Goal: Information Seeking & Learning: Learn about a topic

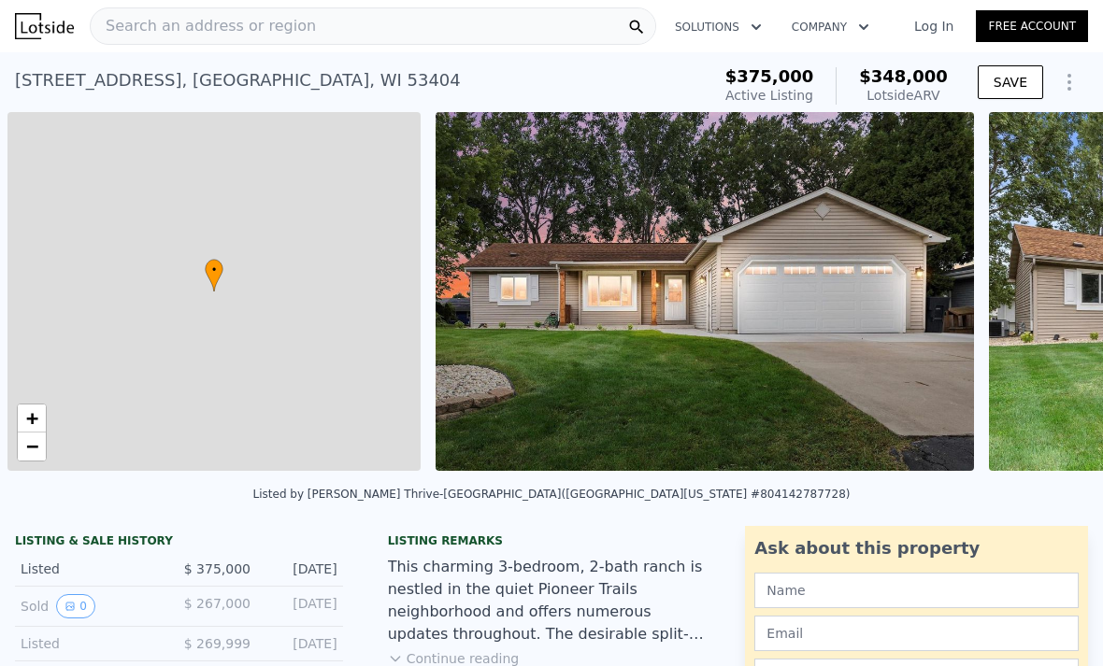
scroll to position [0, 7]
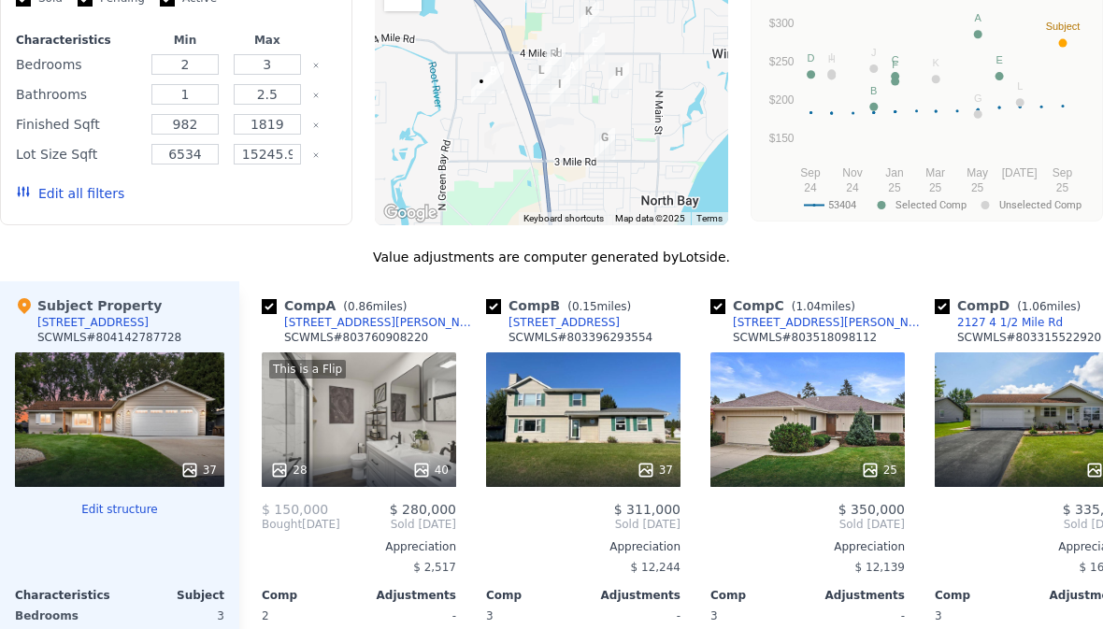
scroll to position [1807, 0]
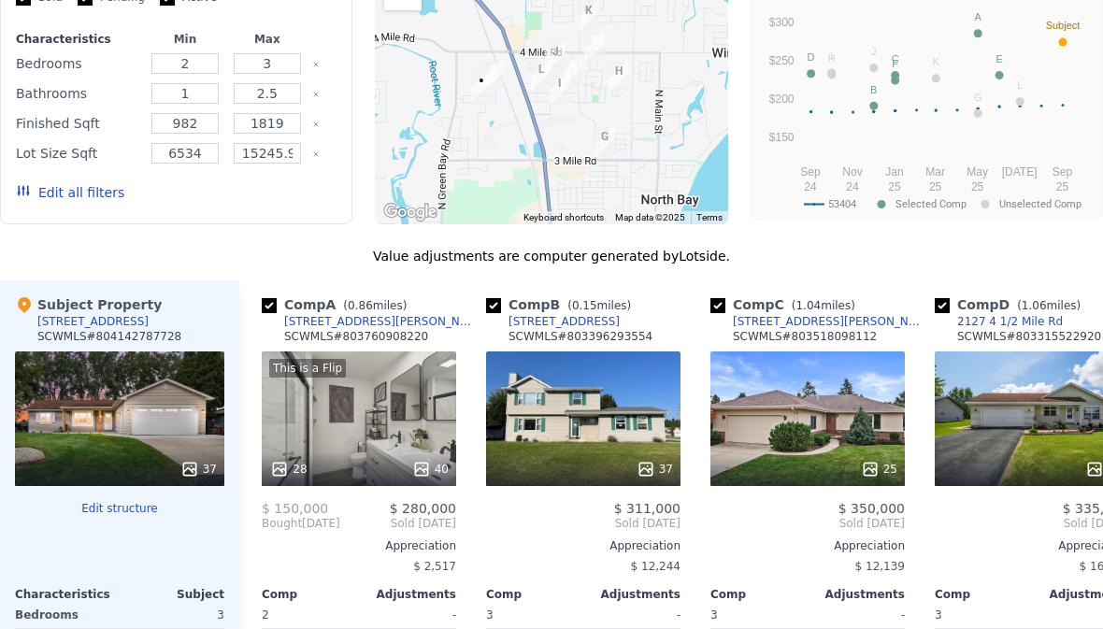
click at [113, 408] on div "37" at bounding box center [119, 418] width 209 height 135
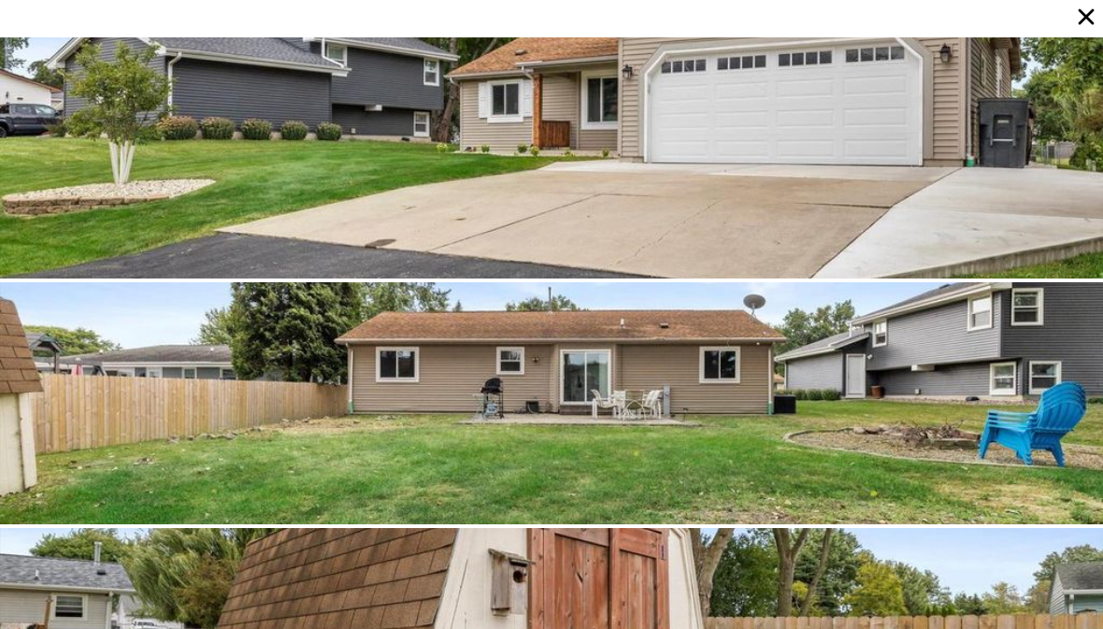
scroll to position [8111, 0]
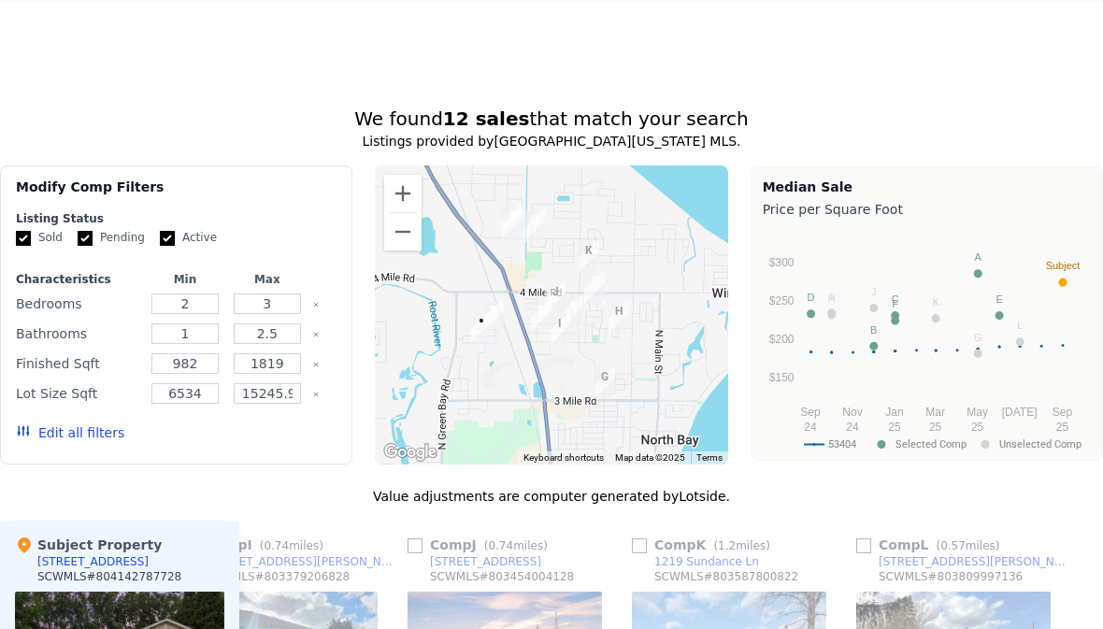
scroll to position [1574, 0]
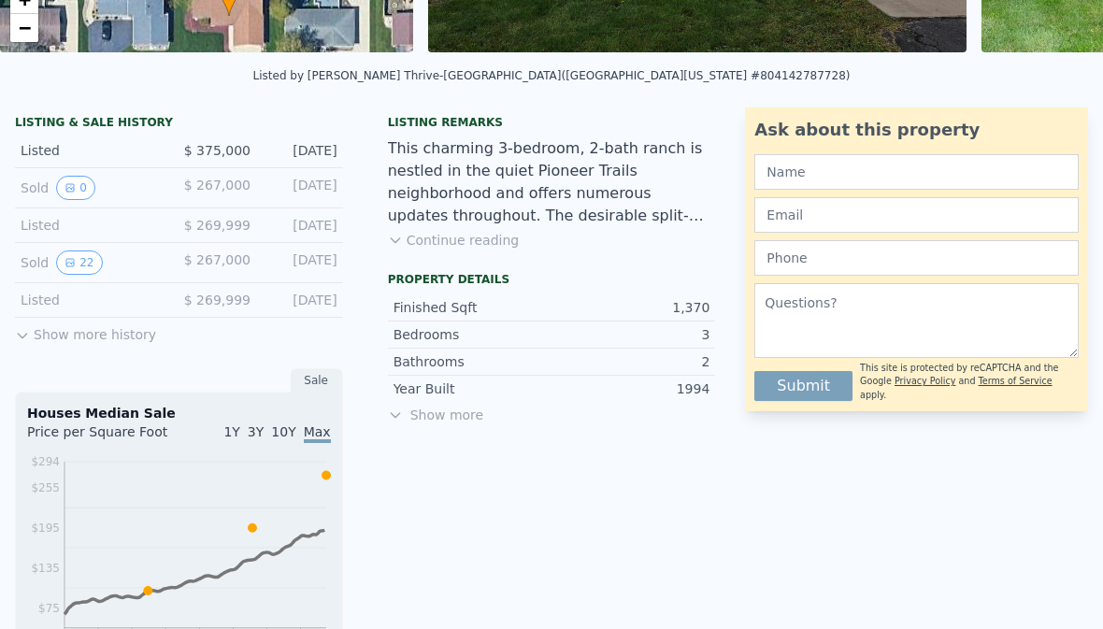
click at [450, 419] on span "Show more" at bounding box center [552, 415] width 328 height 19
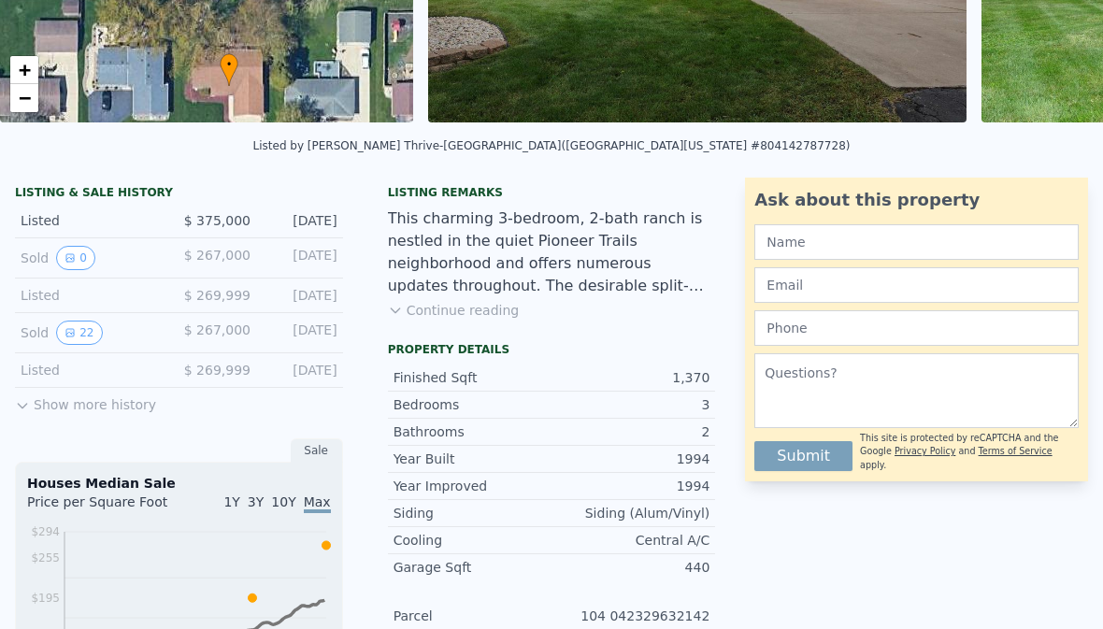
scroll to position [350, 0]
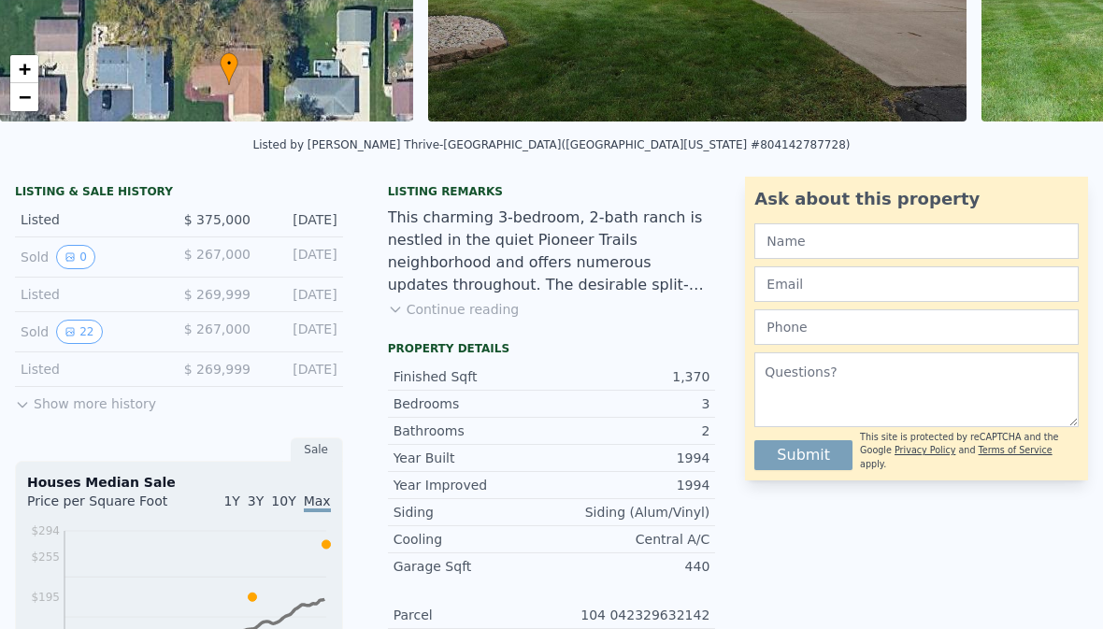
click at [87, 408] on button "Show more history" at bounding box center [85, 400] width 141 height 26
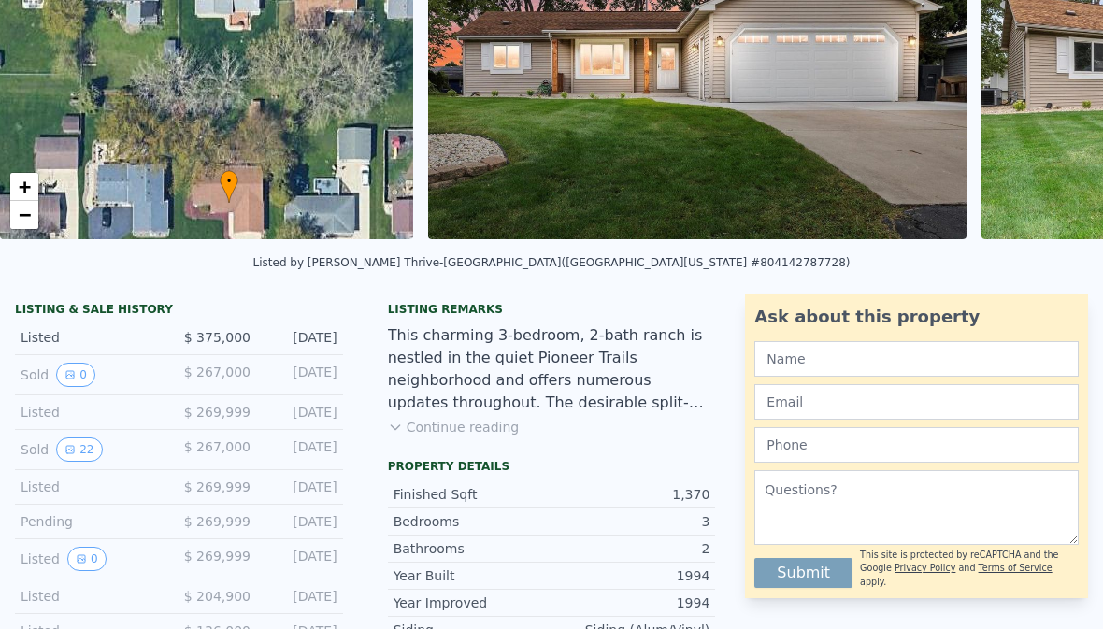
scroll to position [399, 0]
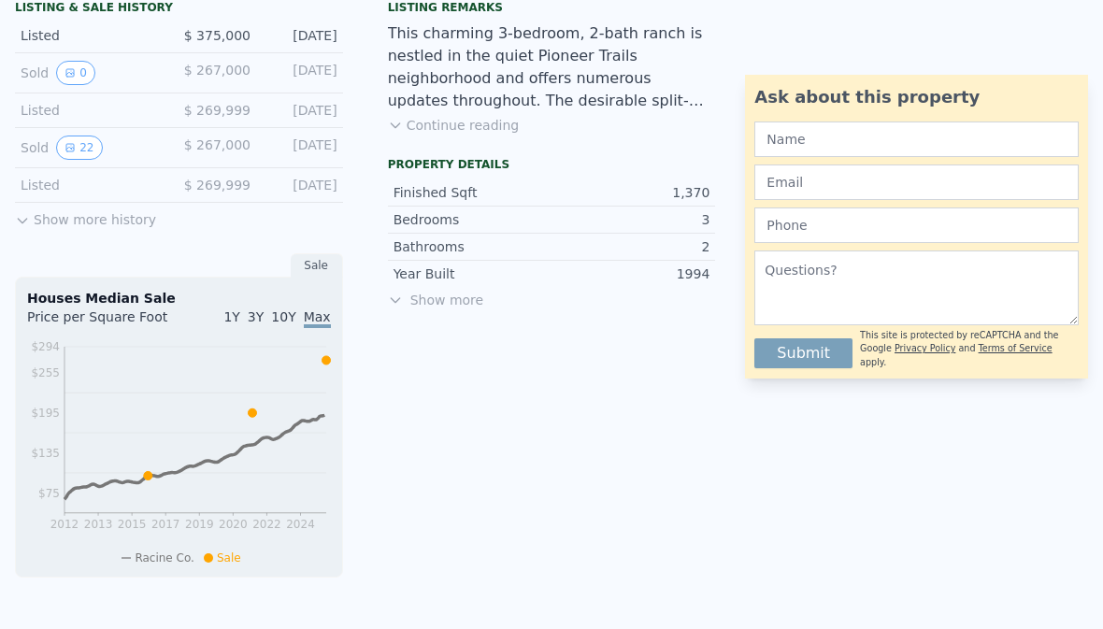
scroll to position [535, 0]
click at [80, 143] on button "22" at bounding box center [79, 147] width 46 height 24
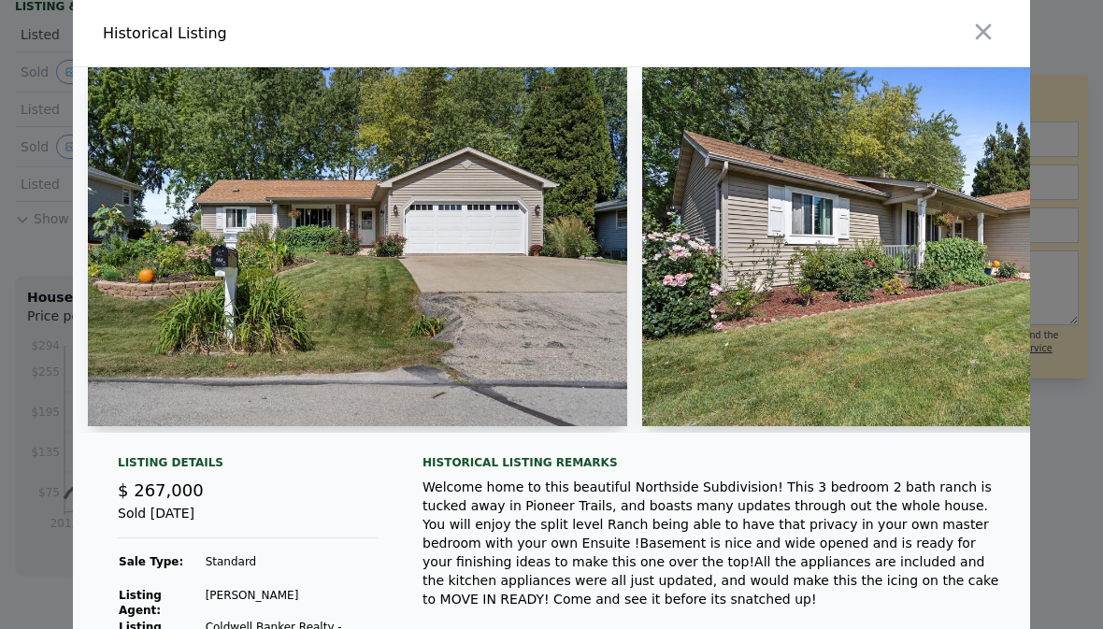
click at [187, 212] on img at bounding box center [357, 246] width 539 height 359
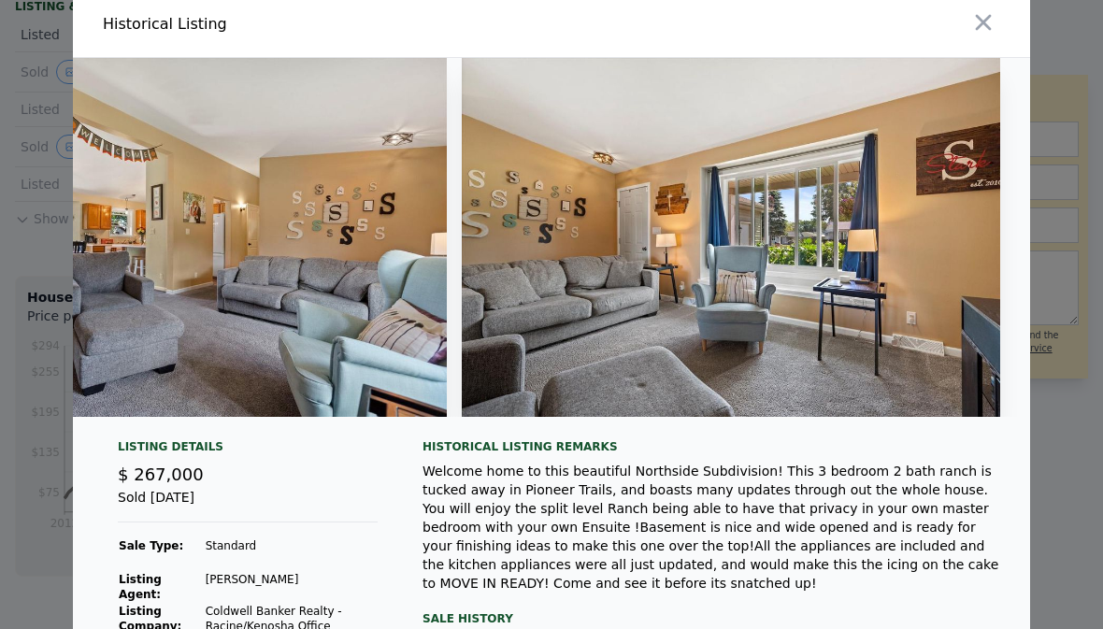
scroll to position [0, 11256]
click at [14, 256] on div at bounding box center [551, 314] width 1103 height 629
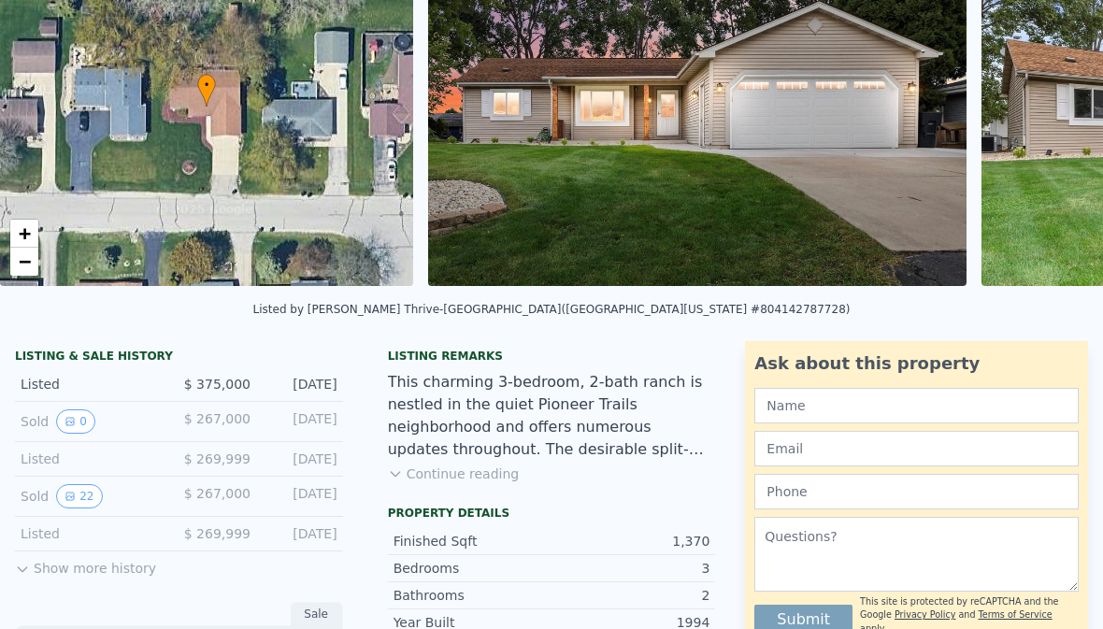
scroll to position [192, 0]
